Goal: Information Seeking & Learning: Learn about a topic

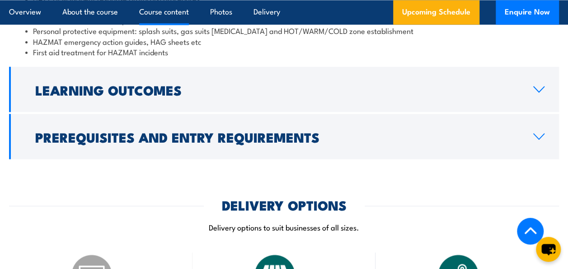
scroll to position [838, 0]
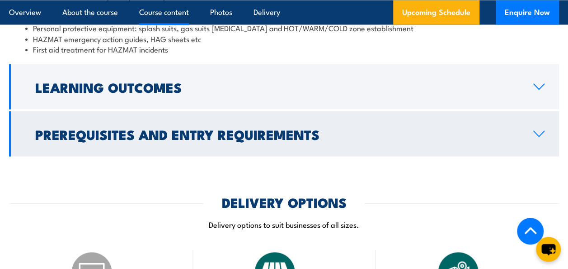
click at [542, 127] on link "Prerequisites and Entry Requirements" at bounding box center [284, 133] width 550 height 45
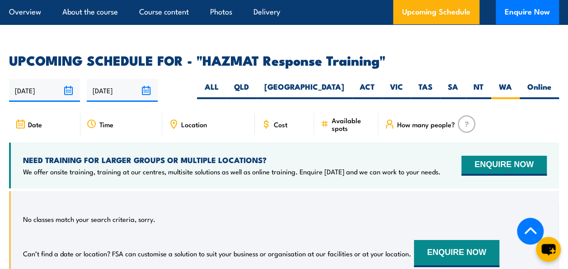
scroll to position [1363, 0]
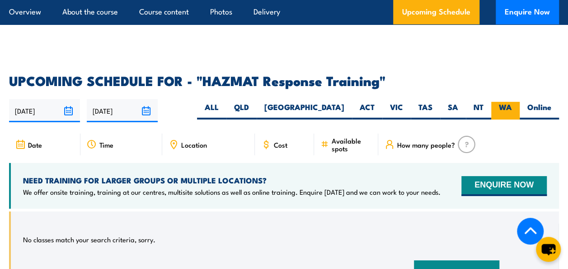
click at [495, 102] on label "WA" at bounding box center [506, 111] width 28 height 18
click at [512, 102] on input "WA" at bounding box center [515, 105] width 6 height 6
click at [505, 102] on label "WA" at bounding box center [506, 111] width 28 height 18
click at [512, 102] on input "WA" at bounding box center [515, 105] width 6 height 6
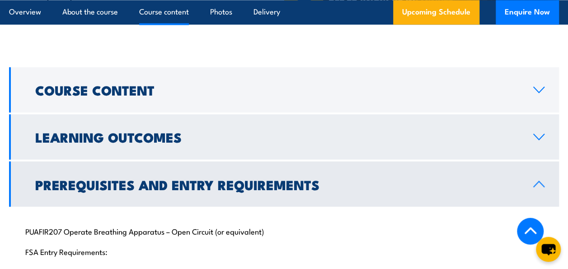
scroll to position [684, 0]
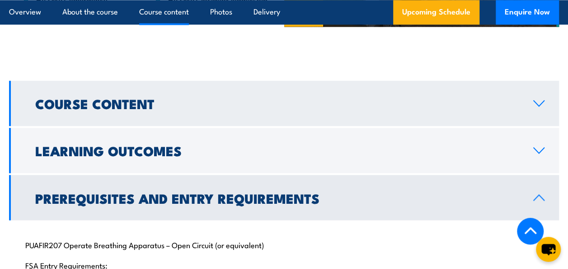
click at [537, 108] on link "Course Content" at bounding box center [284, 103] width 550 height 45
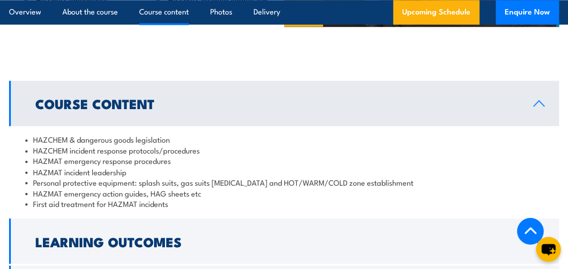
click at [539, 102] on icon at bounding box center [539, 102] width 12 height 7
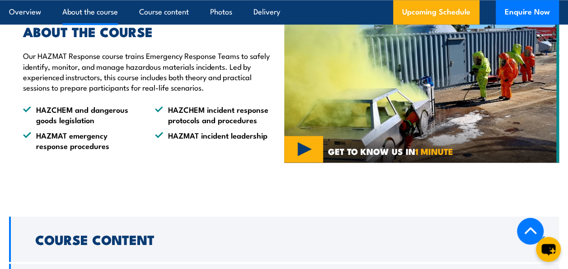
scroll to position [503, 0]
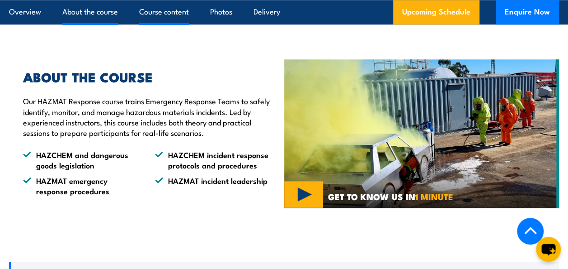
click at [175, 14] on link "Course content" at bounding box center [164, 12] width 50 height 24
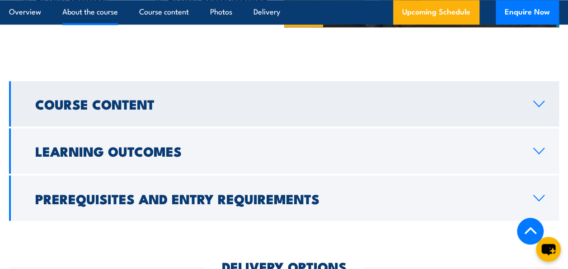
scroll to position [709, 0]
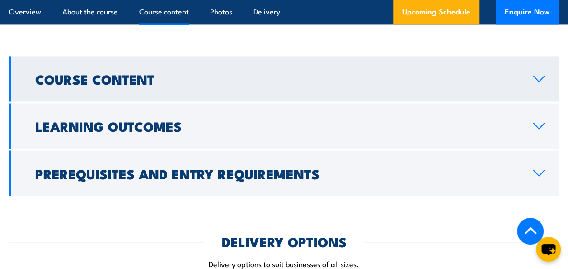
click at [540, 76] on icon at bounding box center [539, 78] width 12 height 7
